Goal: Find specific page/section: Find specific page/section

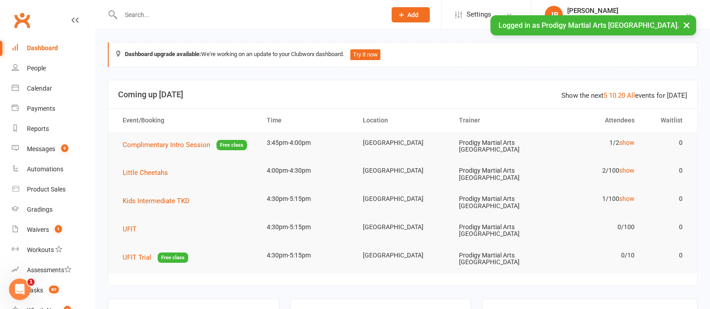
click at [288, 13] on input "text" at bounding box center [249, 15] width 262 height 13
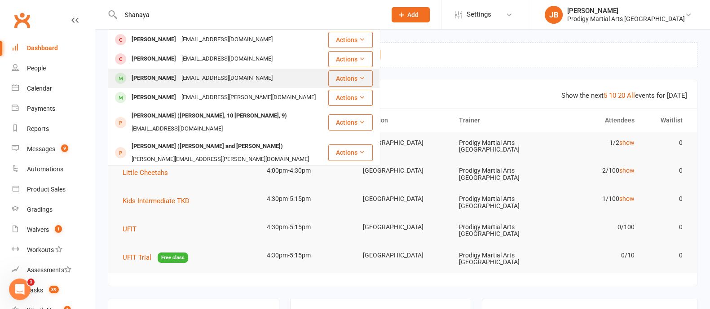
type input "Shanaya"
click at [241, 78] on div "[EMAIL_ADDRESS][DOMAIN_NAME]" at bounding box center [227, 78] width 96 height 13
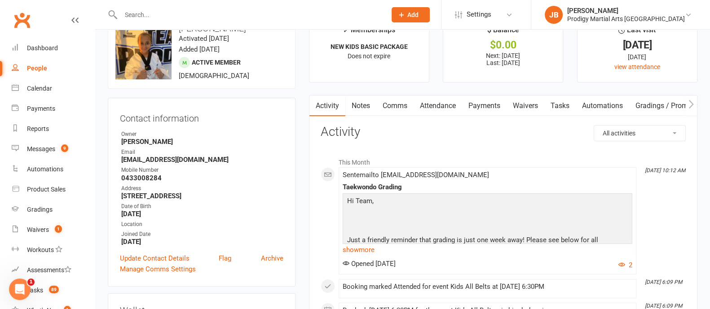
scroll to position [18, 0]
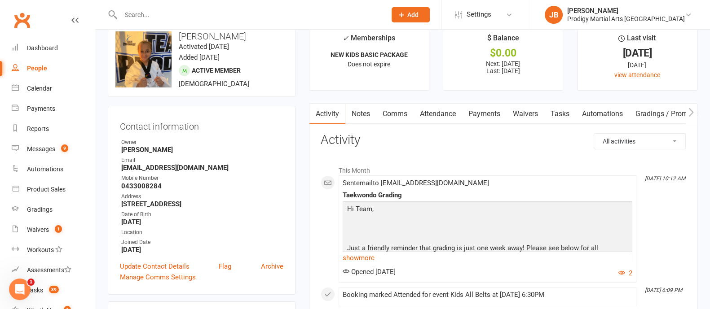
click at [267, 183] on strong "0433008284" at bounding box center [202, 186] width 162 height 8
click at [149, 14] on input "text" at bounding box center [249, 15] width 262 height 13
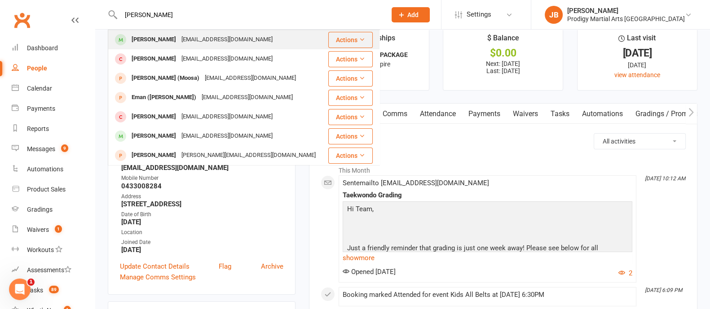
type input "Mobin Khanpour"
click at [171, 44] on div "Mobin Khanpour" at bounding box center [154, 39] width 50 height 13
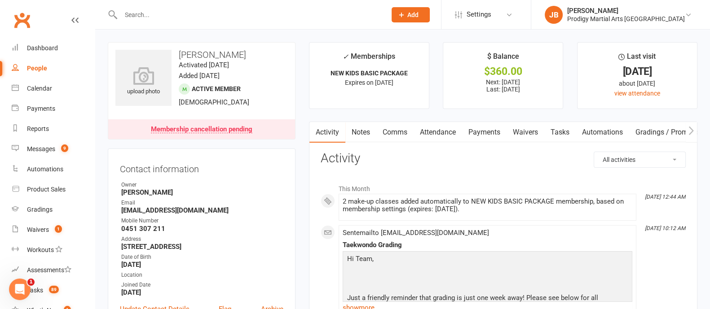
click at [128, 17] on input "text" at bounding box center [249, 15] width 262 height 13
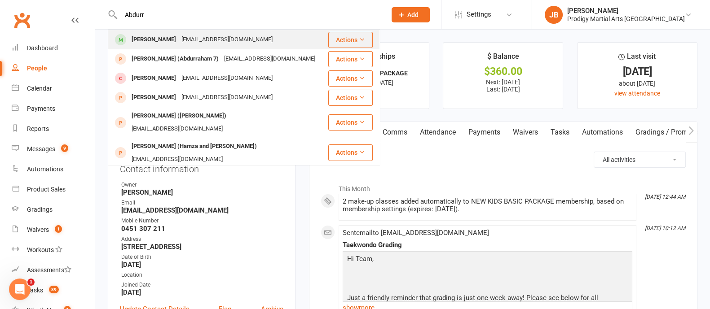
type input "Abdurr"
click at [159, 42] on div "Abdurrahman Aziz" at bounding box center [154, 39] width 50 height 13
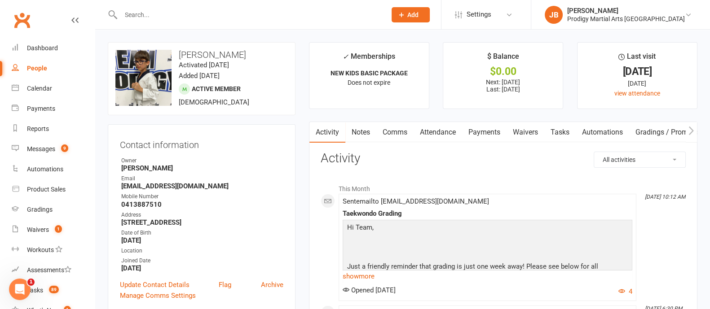
click at [183, 11] on input "text" at bounding box center [249, 15] width 262 height 13
type input "t"
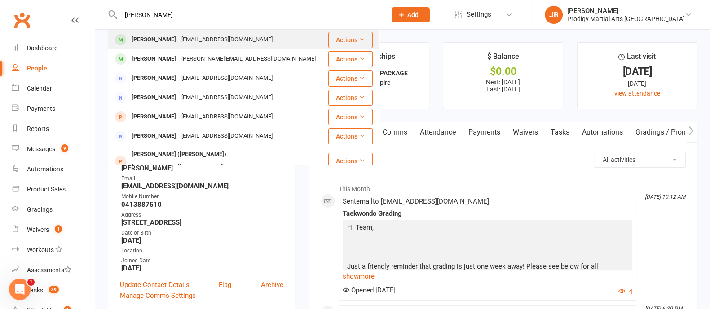
type input "yaren yi"
click at [192, 35] on div "yldrmfatih22@gmail.com" at bounding box center [227, 39] width 96 height 13
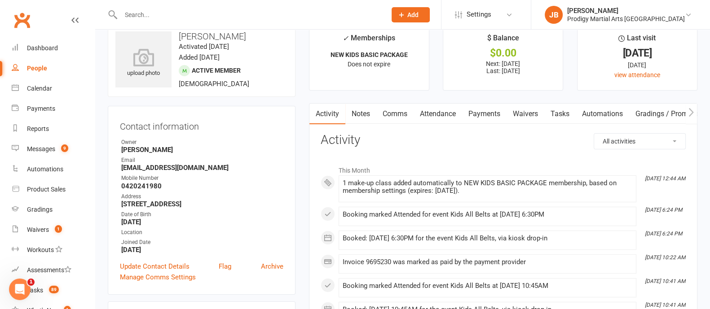
scroll to position [19, 0]
click at [150, 13] on input "text" at bounding box center [249, 15] width 262 height 13
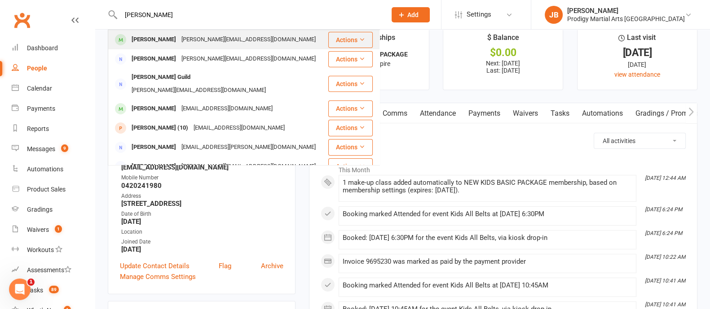
type input "jared guild"
click at [162, 40] on div "Jared Guild" at bounding box center [154, 39] width 50 height 13
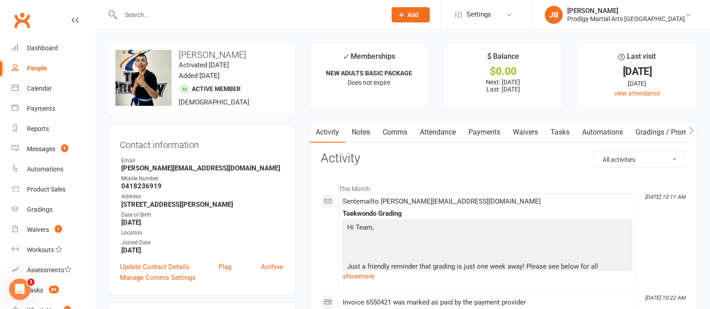
click at [255, 184] on strong "0418236919" at bounding box center [202, 186] width 162 height 8
click at [182, 17] on input "text" at bounding box center [249, 15] width 262 height 13
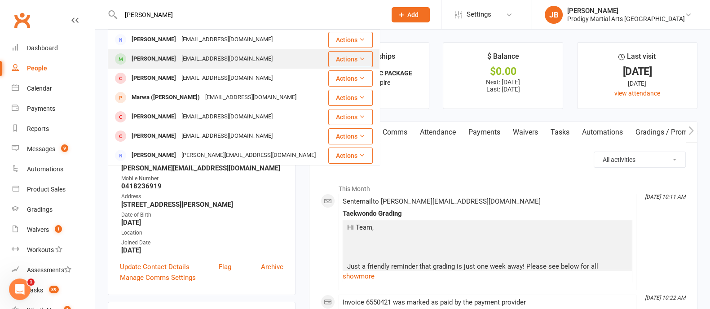
type input "daniel R"
click at [194, 60] on div "majid8069@yahoo.com" at bounding box center [227, 59] width 96 height 13
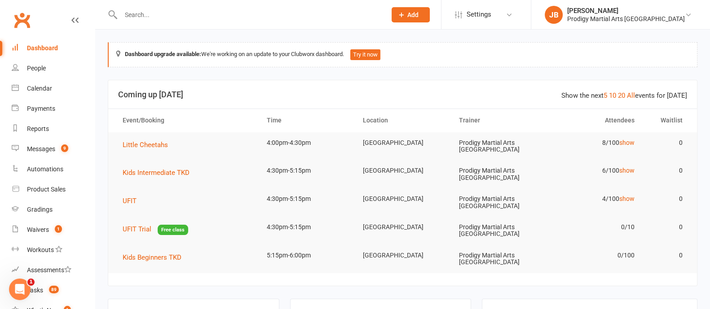
click at [152, 16] on input "text" at bounding box center [249, 15] width 262 height 13
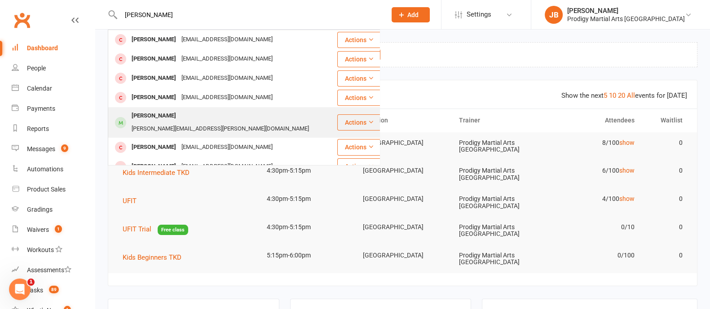
type input "[PERSON_NAME]"
click at [214, 123] on div "[PERSON_NAME][EMAIL_ADDRESS][PERSON_NAME][DOMAIN_NAME]" at bounding box center [220, 129] width 183 height 13
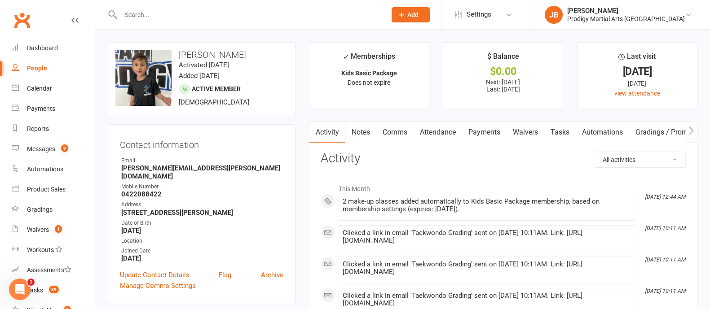
click at [163, 20] on input "text" at bounding box center [249, 15] width 262 height 13
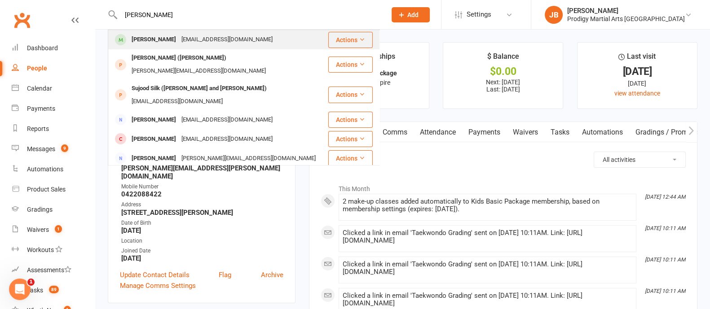
type input "[PERSON_NAME]"
click at [177, 48] on div "[PERSON_NAME] [EMAIL_ADDRESS][DOMAIN_NAME]" at bounding box center [218, 40] width 219 height 18
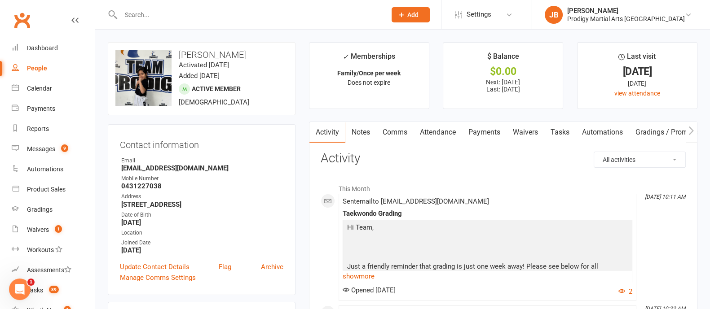
click at [438, 132] on link "Attendance" at bounding box center [437, 132] width 48 height 21
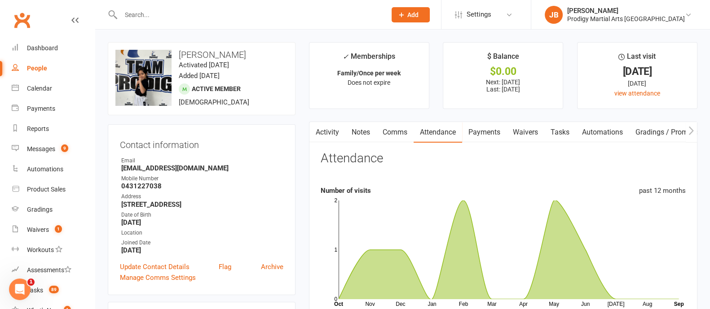
click at [333, 129] on link "Activity" at bounding box center [327, 132] width 36 height 21
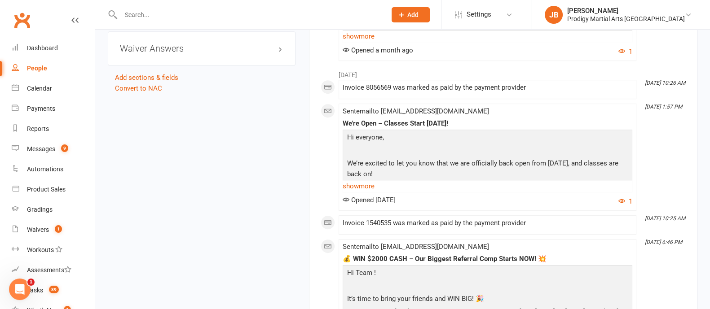
scroll to position [821, 0]
click at [171, 241] on div "upload photo change photo [PERSON_NAME] Activated [DATE] Added [DATE] Active me…" at bounding box center [402, 251] width 603 height 2060
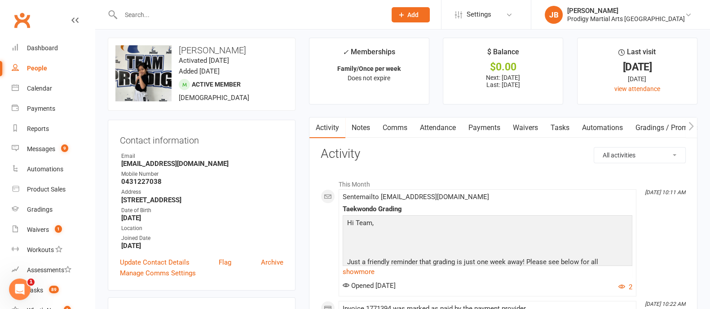
scroll to position [0, 0]
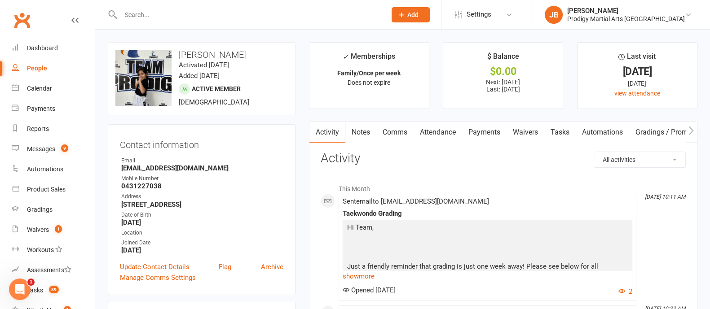
click at [171, 241] on div "Joined Date" at bounding box center [202, 243] width 162 height 9
click at [153, 18] on input "text" at bounding box center [249, 15] width 262 height 13
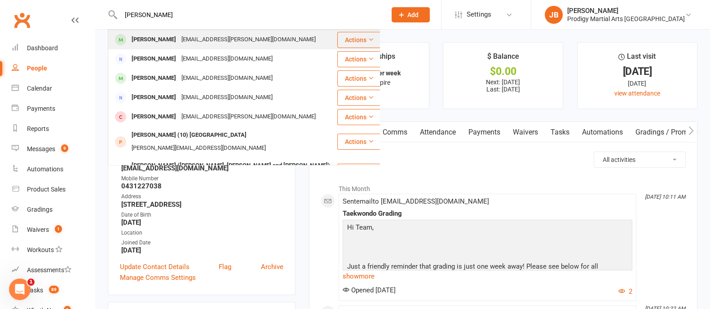
type input "[PERSON_NAME]"
click at [179, 38] on div "[EMAIL_ADDRESS][PERSON_NAME][DOMAIN_NAME]" at bounding box center [249, 39] width 140 height 13
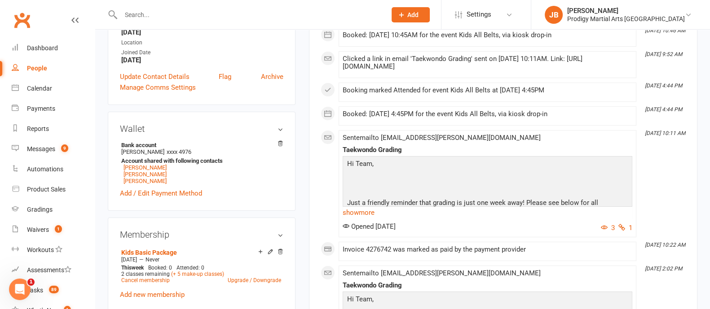
scroll to position [181, 0]
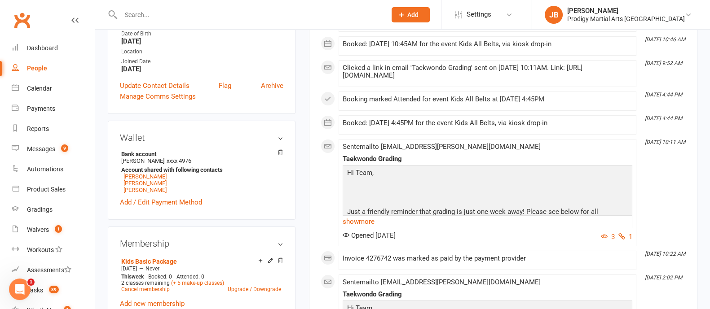
click at [143, 11] on input "text" at bounding box center [249, 15] width 262 height 13
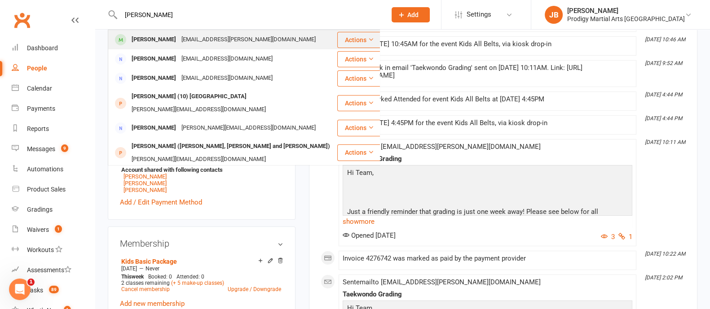
type input "[PERSON_NAME]"
click at [179, 40] on div "[EMAIL_ADDRESS][PERSON_NAME][DOMAIN_NAME]" at bounding box center [249, 39] width 140 height 13
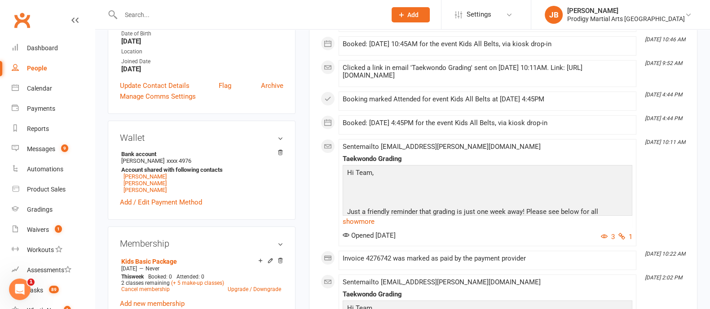
scroll to position [0, 0]
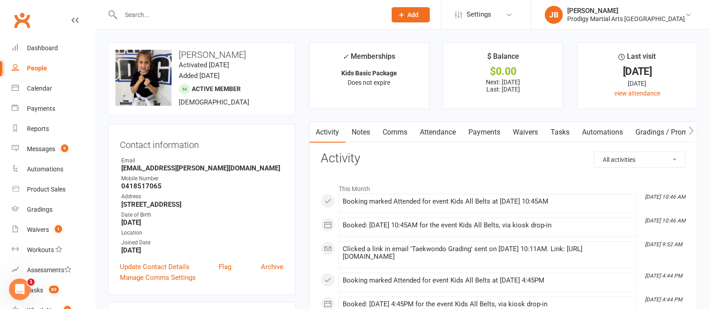
click at [164, 17] on input "text" at bounding box center [249, 15] width 262 height 13
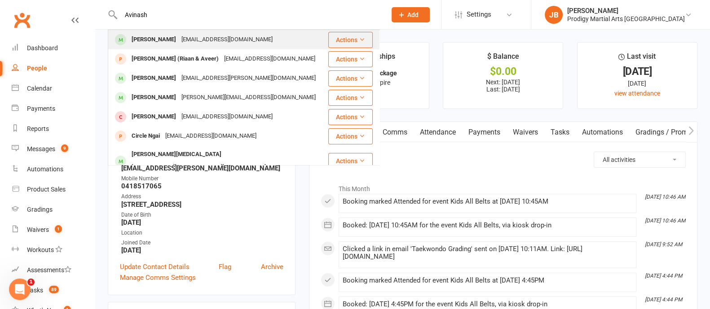
type input "Avinash"
click at [180, 38] on div "[EMAIL_ADDRESS][DOMAIN_NAME]" at bounding box center [227, 39] width 96 height 13
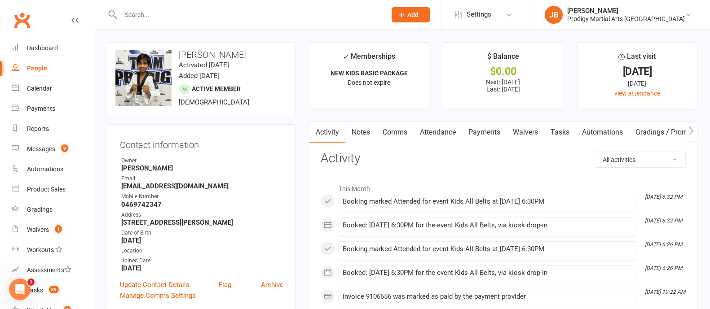
click at [144, 18] on input "text" at bounding box center [249, 15] width 262 height 13
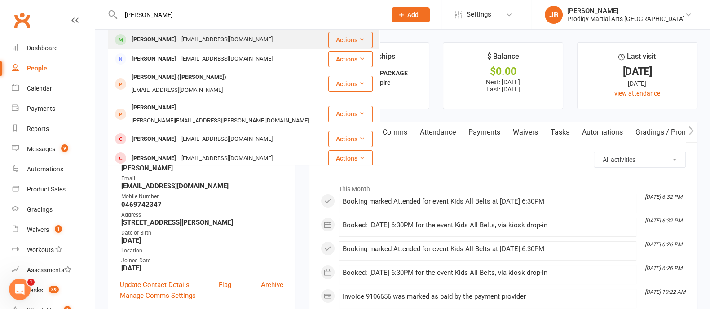
type input "[PERSON_NAME]"
click at [171, 33] on div "[PERSON_NAME]" at bounding box center [154, 39] width 50 height 13
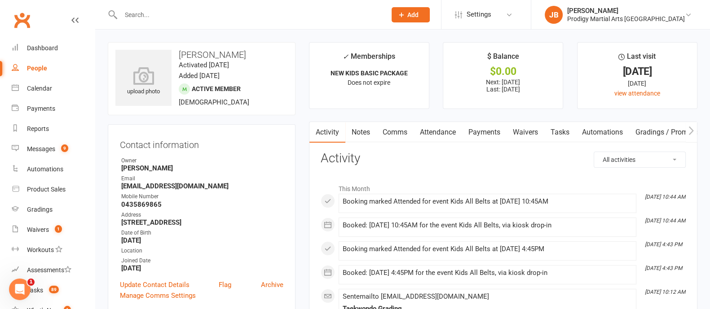
click at [151, 14] on input "text" at bounding box center [249, 15] width 262 height 13
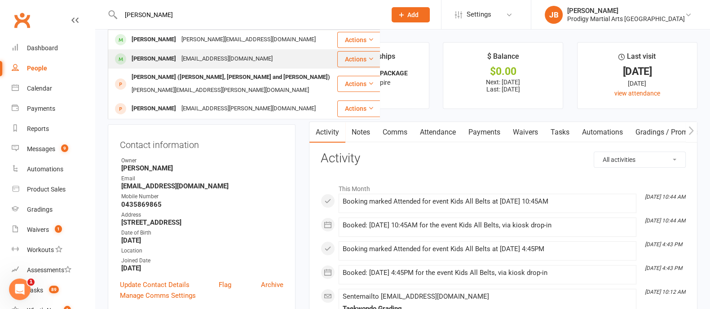
type input "[PERSON_NAME]"
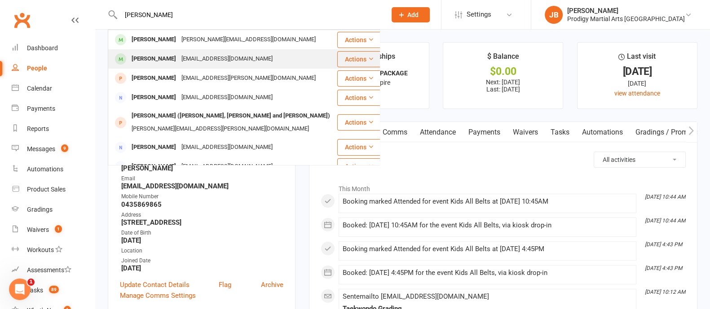
click at [179, 60] on div "[EMAIL_ADDRESS][DOMAIN_NAME]" at bounding box center [227, 59] width 96 height 13
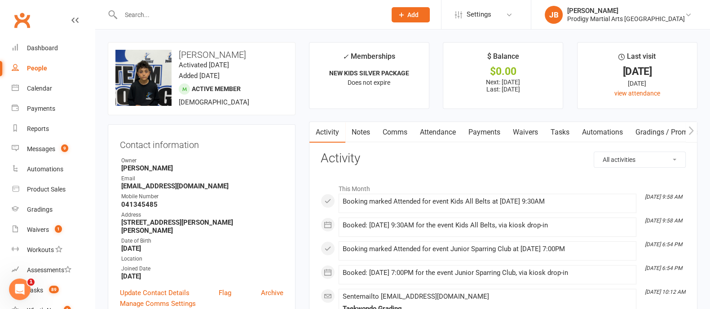
click at [399, 136] on link "Comms" at bounding box center [394, 132] width 37 height 21
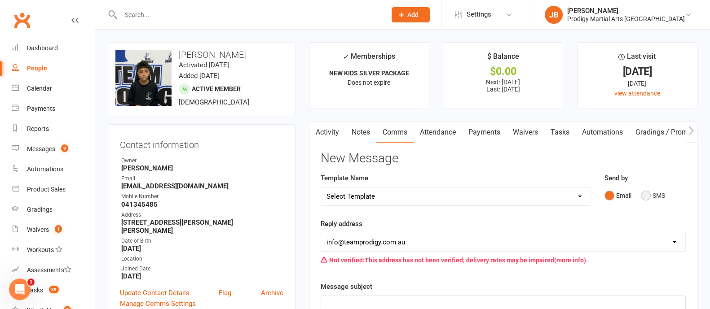
click at [650, 198] on button "SMS" at bounding box center [652, 195] width 24 height 17
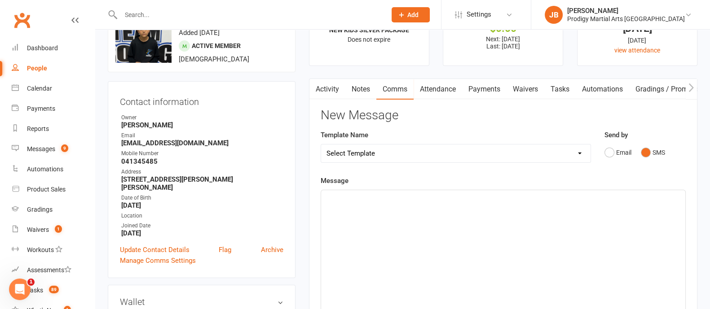
scroll to position [46, 0]
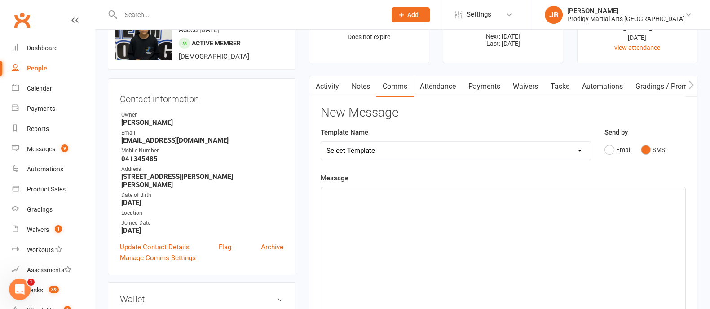
click at [374, 218] on div "﻿" at bounding box center [503, 255] width 364 height 135
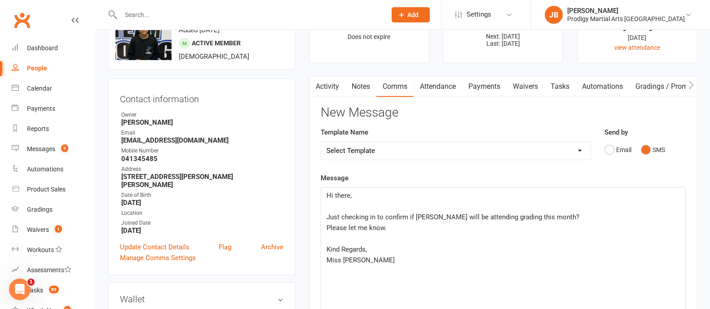
click at [334, 212] on p "Just checking in to confirm if [PERSON_NAME] will be attending grading this mon…" at bounding box center [502, 217] width 353 height 11
click at [325, 220] on div "Hi there, ﻿ Just checking in to confirm if [PERSON_NAME] will be attending grad…" at bounding box center [503, 255] width 364 height 135
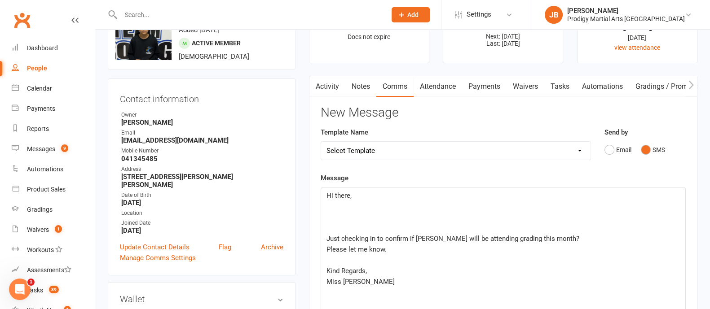
click at [325, 220] on div "Hi there, ﻿ ﻿ ﻿ Just checking in to confirm if [PERSON_NAME] will be attending …" at bounding box center [503, 255] width 364 height 135
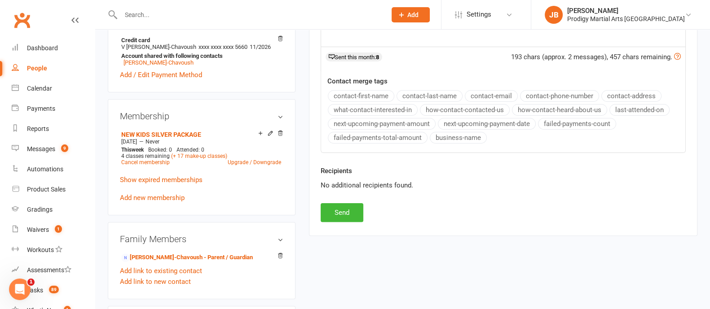
scroll to position [322, 0]
click at [334, 217] on button "Send" at bounding box center [341, 212] width 43 height 19
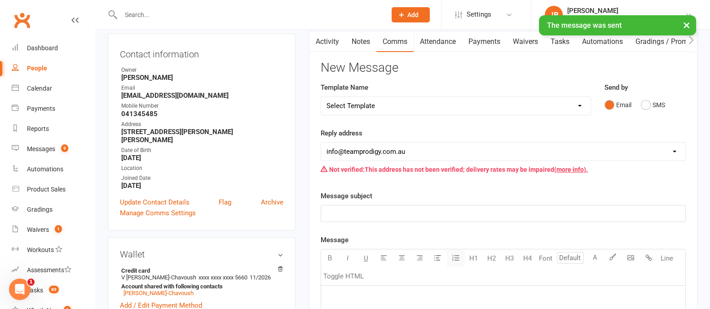
scroll to position [0, 0]
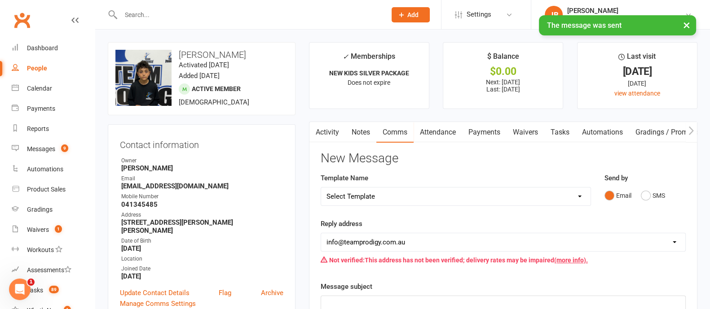
click at [171, 14] on input "text" at bounding box center [249, 15] width 262 height 13
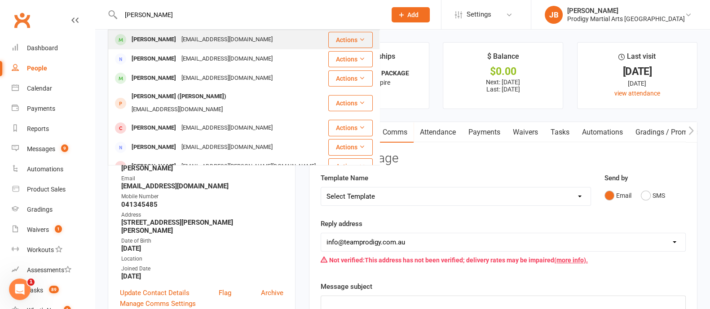
type input "[PERSON_NAME]"
click at [191, 39] on div "[EMAIL_ADDRESS][DOMAIN_NAME]" at bounding box center [227, 39] width 96 height 13
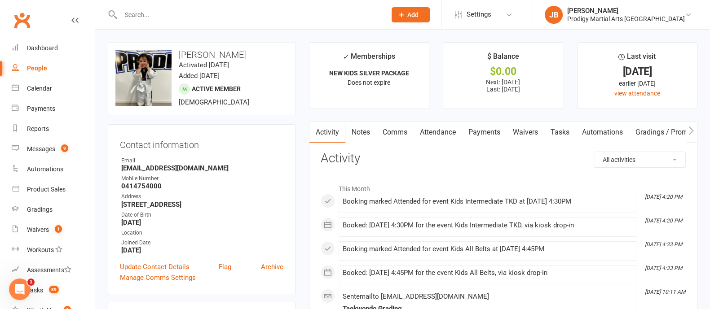
click at [180, 14] on input "text" at bounding box center [249, 15] width 262 height 13
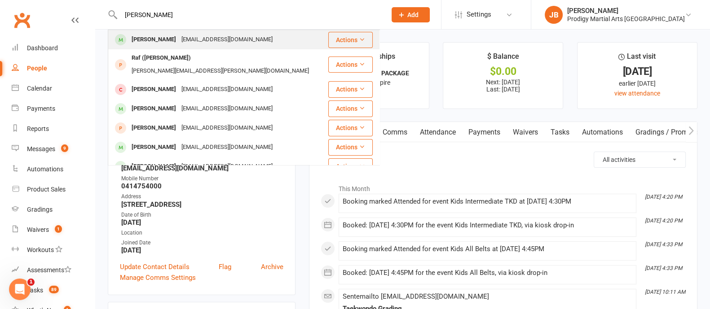
type input "[PERSON_NAME]"
click at [169, 38] on div "[PERSON_NAME]" at bounding box center [154, 39] width 50 height 13
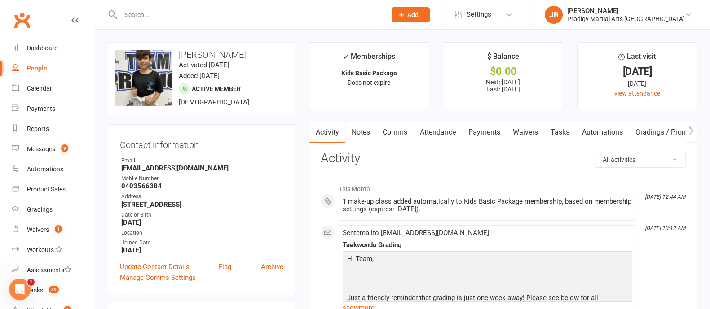
click at [156, 12] on input "text" at bounding box center [249, 15] width 262 height 13
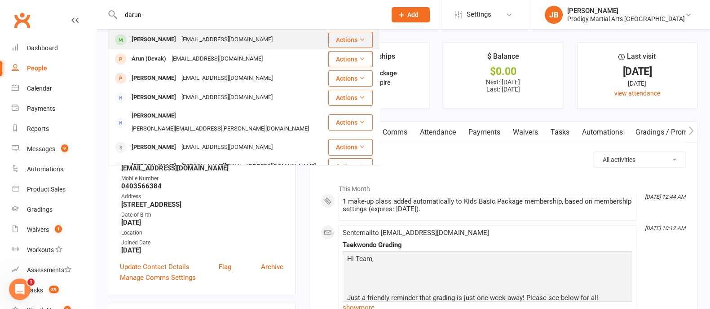
type input "darun"
click at [170, 37] on div "[PERSON_NAME]" at bounding box center [154, 39] width 50 height 13
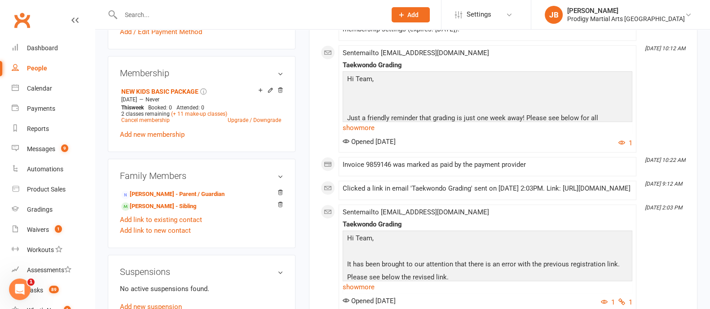
scroll to position [374, 0]
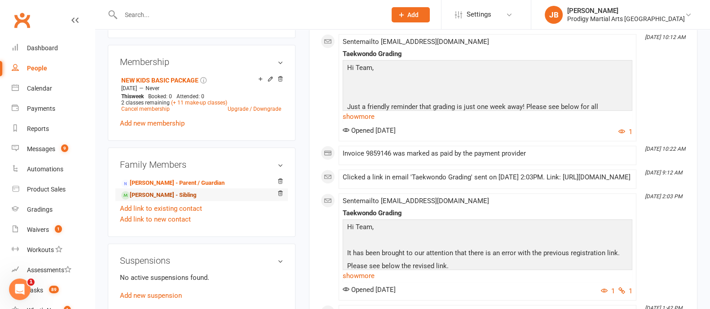
click at [171, 198] on link "[PERSON_NAME] - Sibling" at bounding box center [158, 195] width 75 height 9
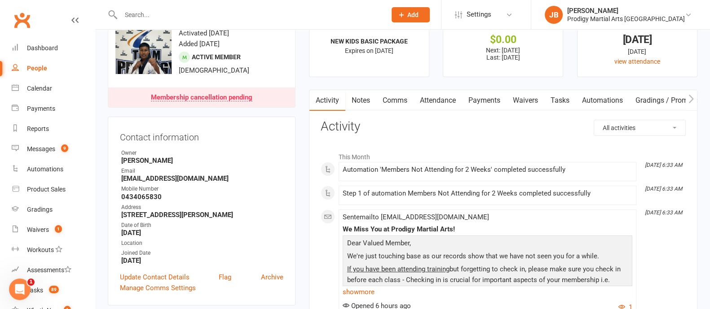
scroll to position [31, 0]
click at [157, 10] on input "text" at bounding box center [249, 15] width 262 height 13
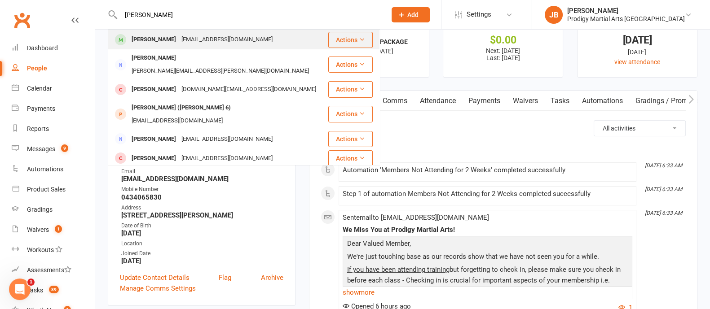
type input "[PERSON_NAME]"
click at [184, 40] on div "[EMAIL_ADDRESS][DOMAIN_NAME]" at bounding box center [227, 39] width 96 height 13
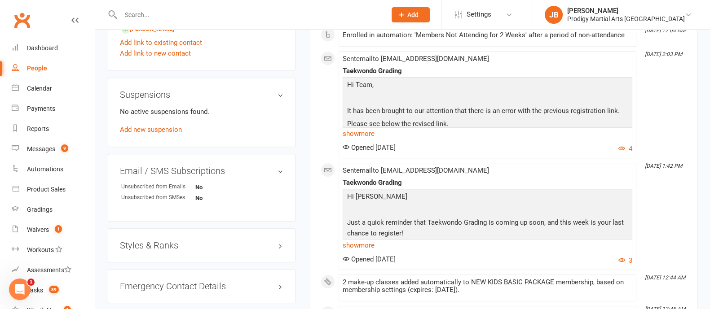
scroll to position [615, 0]
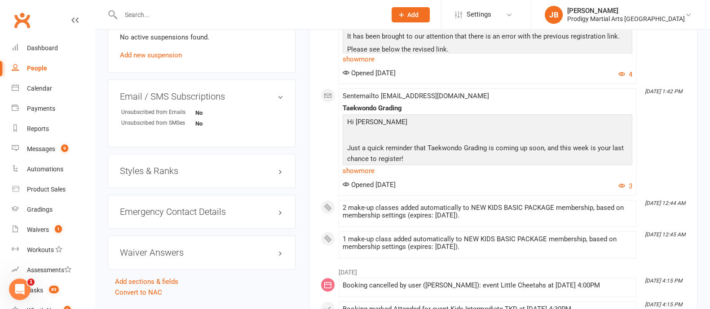
click at [279, 172] on h3 "Styles & Ranks" at bounding box center [201, 171] width 163 height 10
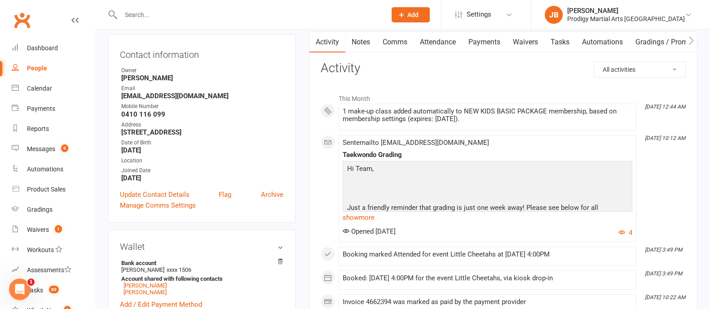
scroll to position [0, 0]
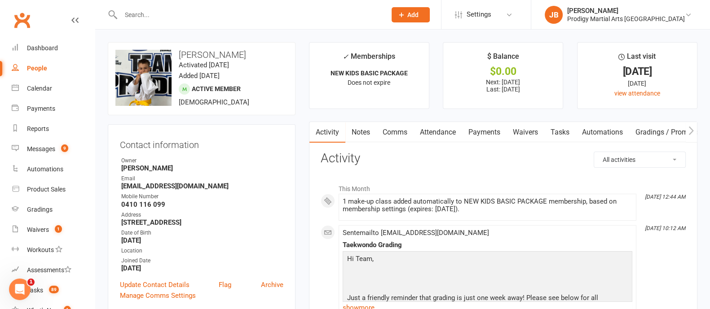
click at [453, 134] on link "Attendance" at bounding box center [437, 132] width 48 height 21
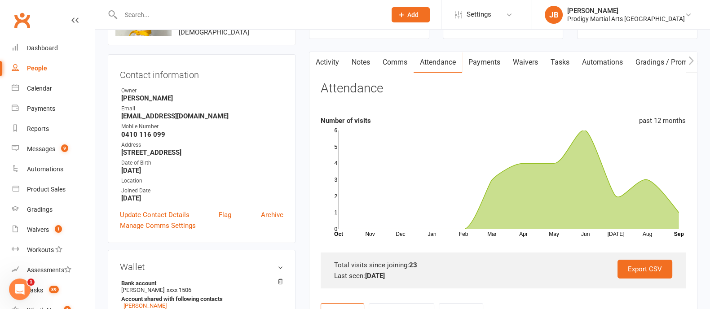
scroll to position [70, 0]
click at [320, 61] on link "Activity" at bounding box center [327, 62] width 36 height 21
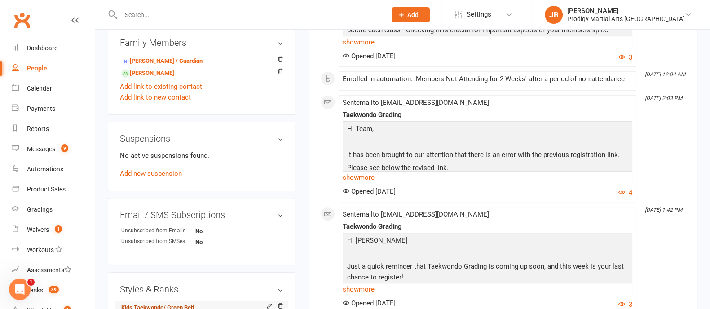
scroll to position [421, 0]
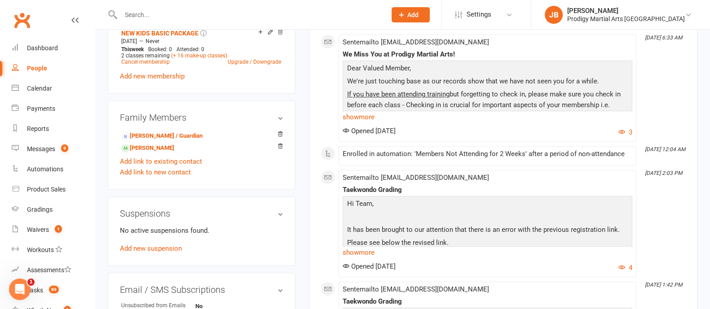
click at [148, 22] on div at bounding box center [244, 14] width 272 height 29
click at [140, 18] on input "text" at bounding box center [249, 15] width 262 height 13
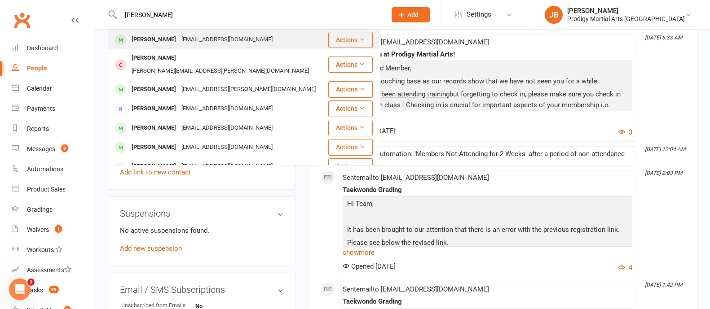
type input "[PERSON_NAME]"
click at [188, 39] on div "[EMAIL_ADDRESS][DOMAIN_NAME]" at bounding box center [227, 39] width 96 height 13
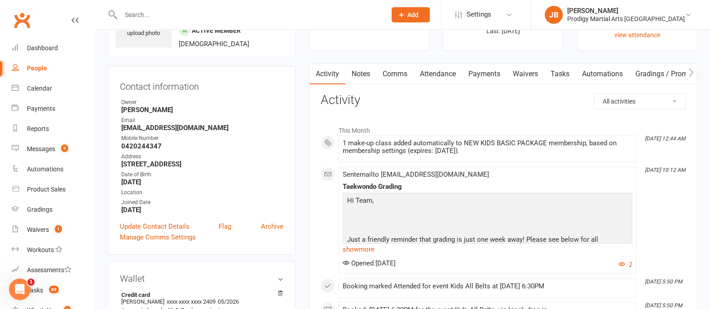
scroll to position [58, 0]
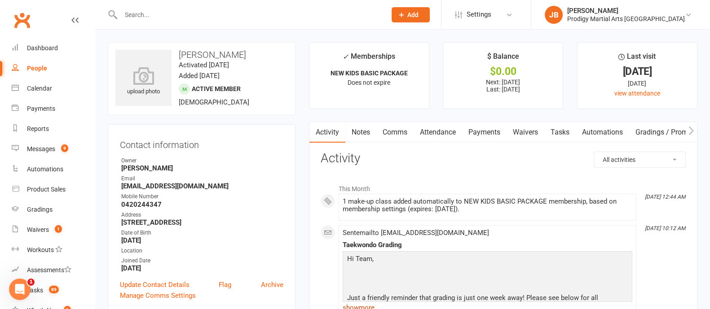
click at [394, 306] on link "show more" at bounding box center [486, 308] width 289 height 13
